Goal: Transaction & Acquisition: Purchase product/service

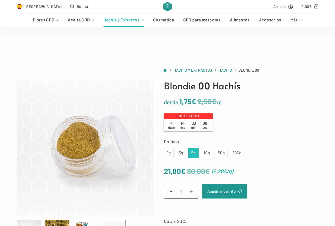
scroll to position [53, 0]
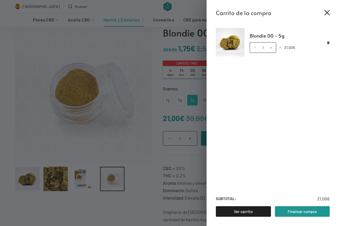
click at [328, 12] on icon "Cerrar el cajón del carrito" at bounding box center [326, 12] width 5 height 5
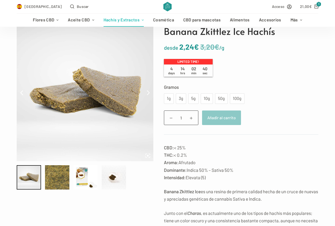
scroll to position [26, 0]
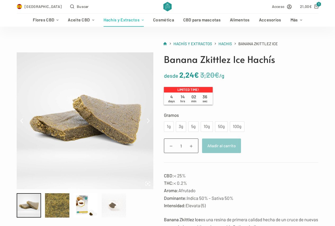
click at [108, 207] on div at bounding box center [114, 206] width 24 height 24
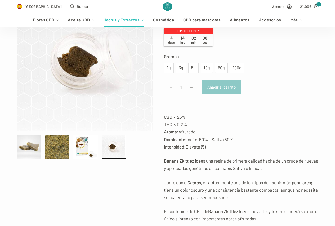
scroll to position [79, 0]
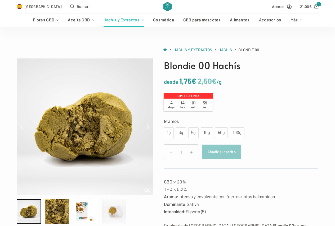
scroll to position [53, 0]
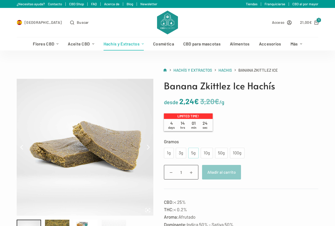
click at [191, 152] on div "5g" at bounding box center [193, 153] width 4 height 7
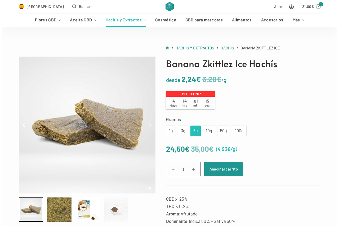
scroll to position [53, 0]
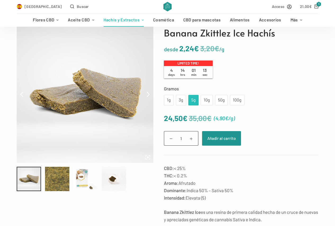
click at [86, 182] on div at bounding box center [85, 179] width 24 height 24
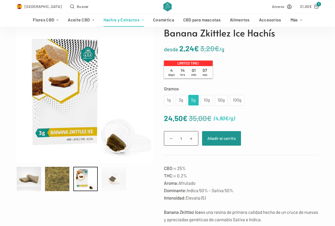
click at [110, 178] on div at bounding box center [114, 179] width 24 height 24
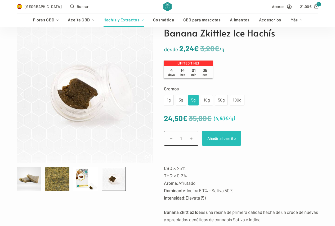
click at [218, 139] on button "Añadir al carrito" at bounding box center [221, 138] width 39 height 15
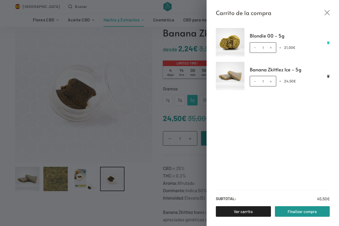
click at [328, 42] on icon "Eliminar Blondie 00 - 5g del carrito" at bounding box center [328, 42] width 3 height 3
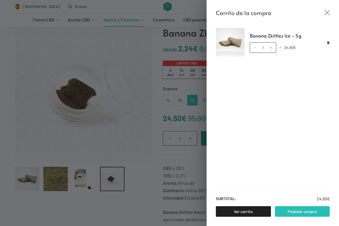
click at [301, 210] on link "Finalizar compra" at bounding box center [302, 211] width 55 height 11
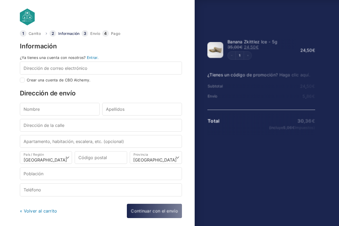
select select "B"
